Goal: Check status: Check status

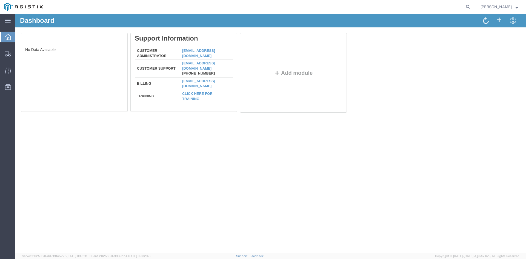
click at [464, 5] on agx-global-search at bounding box center [384, 7] width 175 height 14
click at [472, 6] on icon at bounding box center [468, 7] width 8 height 8
paste input "56777291"
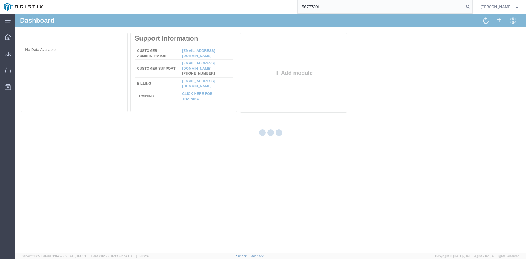
type input "56777291"
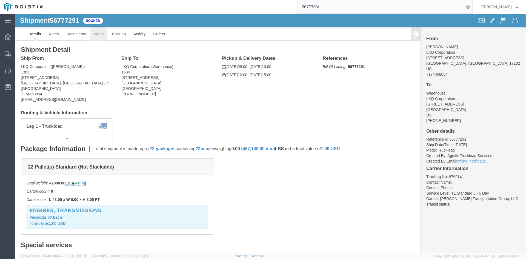
click link "Notes"
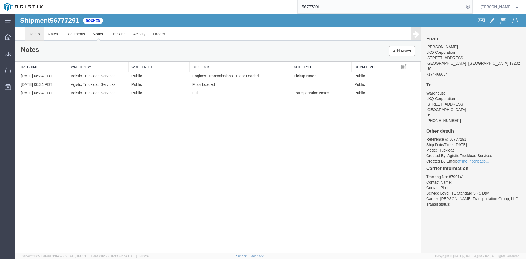
click at [42, 32] on link "Details" at bounding box center [34, 33] width 19 height 13
